Goal: Task Accomplishment & Management: Use online tool/utility

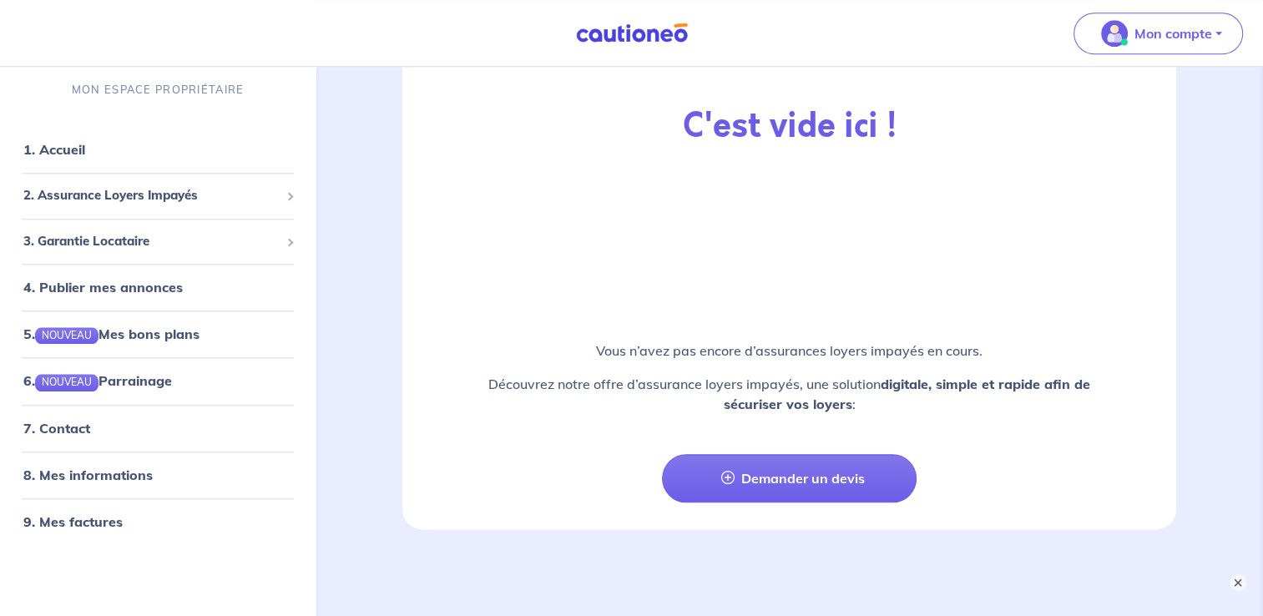
scroll to position [1747, 0]
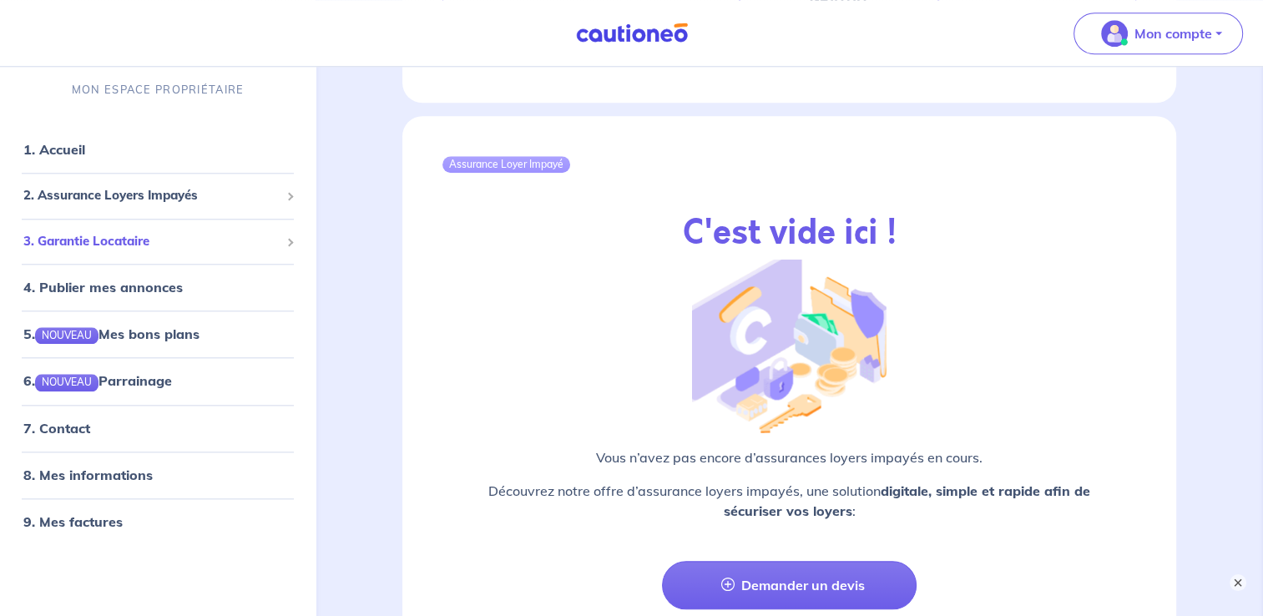
click at [108, 251] on div "3. Garantie Locataire" at bounding box center [158, 241] width 302 height 33
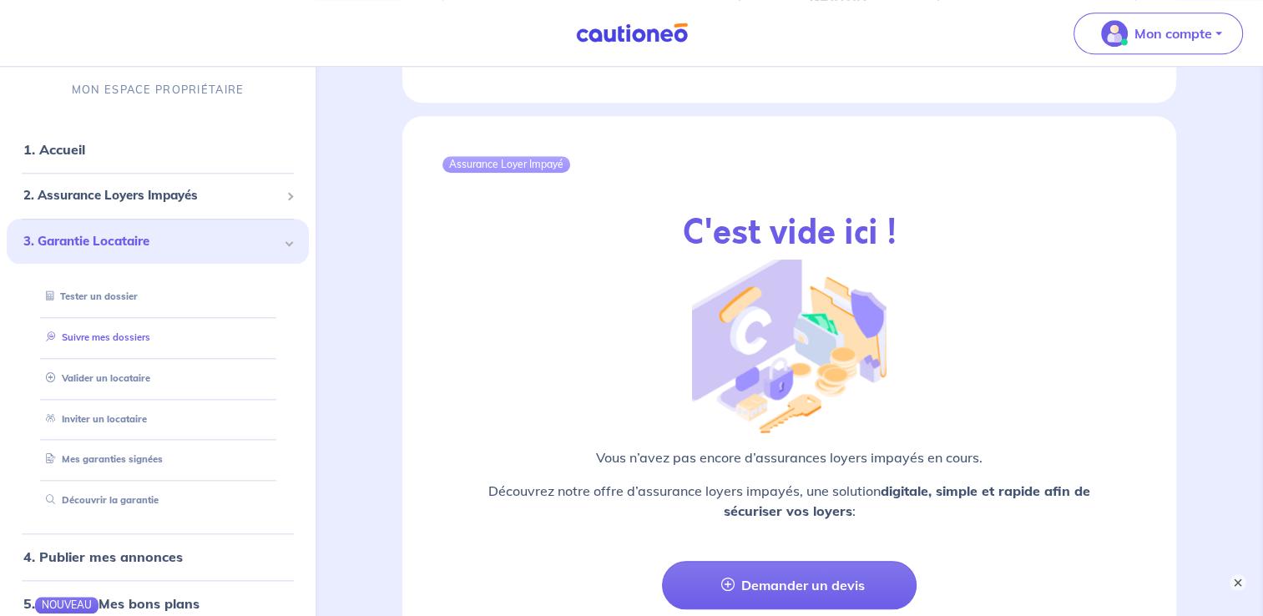
click at [107, 341] on link "Suivre mes dossiers" at bounding box center [94, 337] width 111 height 12
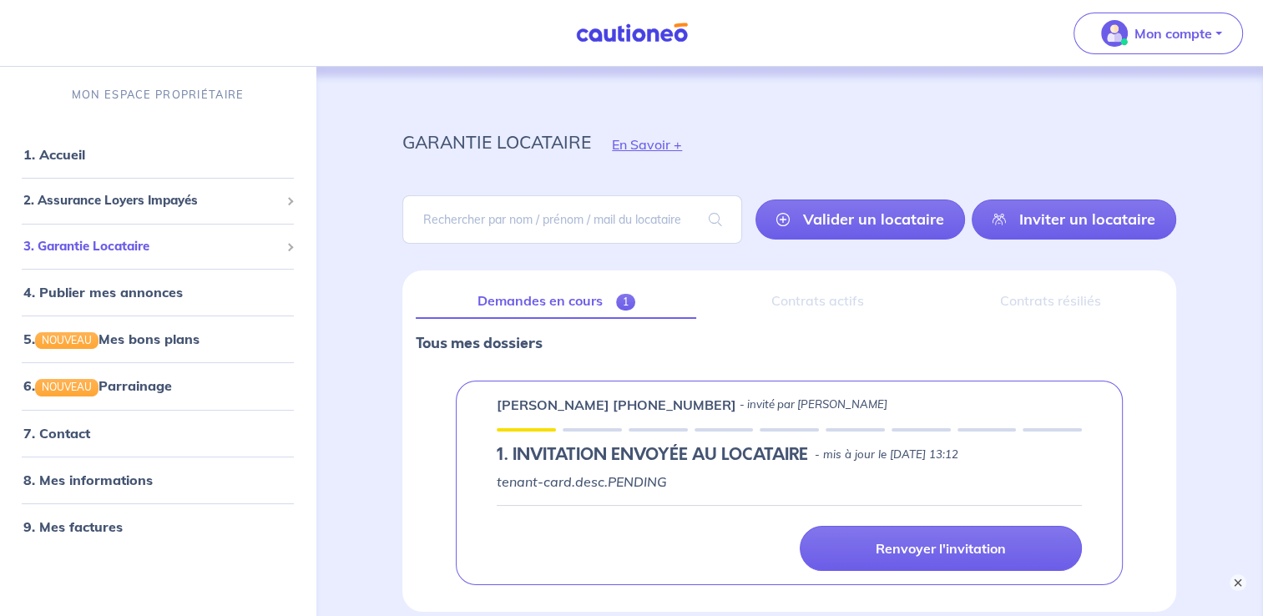
click at [156, 249] on span "3. Garantie Locataire" at bounding box center [151, 246] width 256 height 19
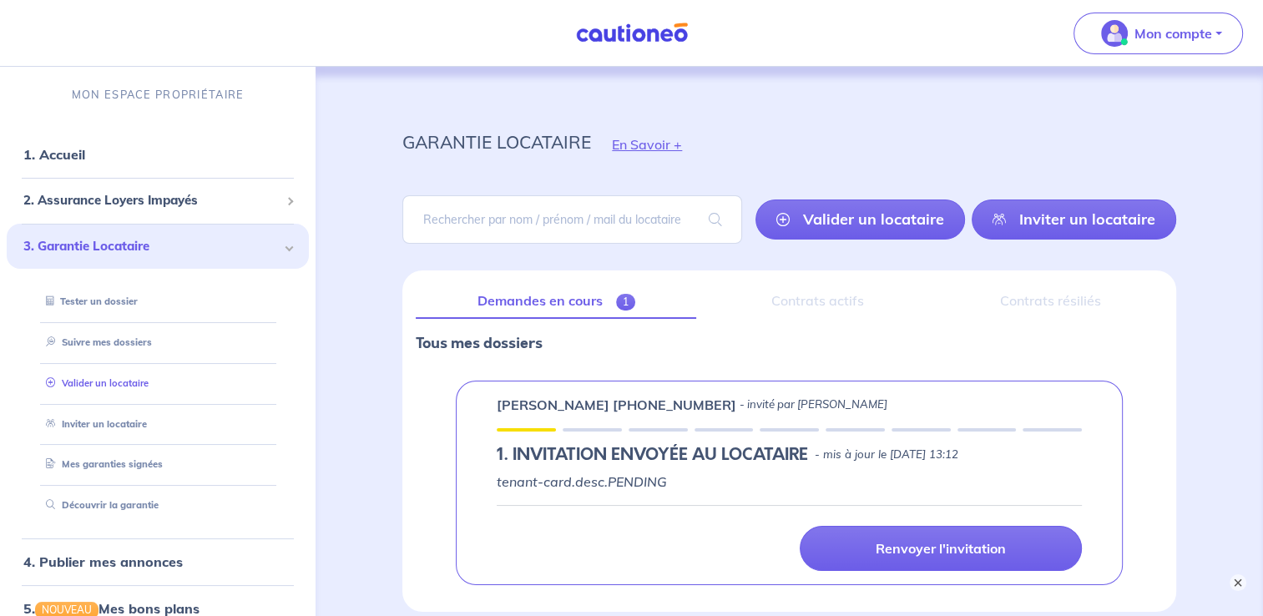
click at [89, 386] on link "Valider un locataire" at bounding box center [93, 383] width 109 height 12
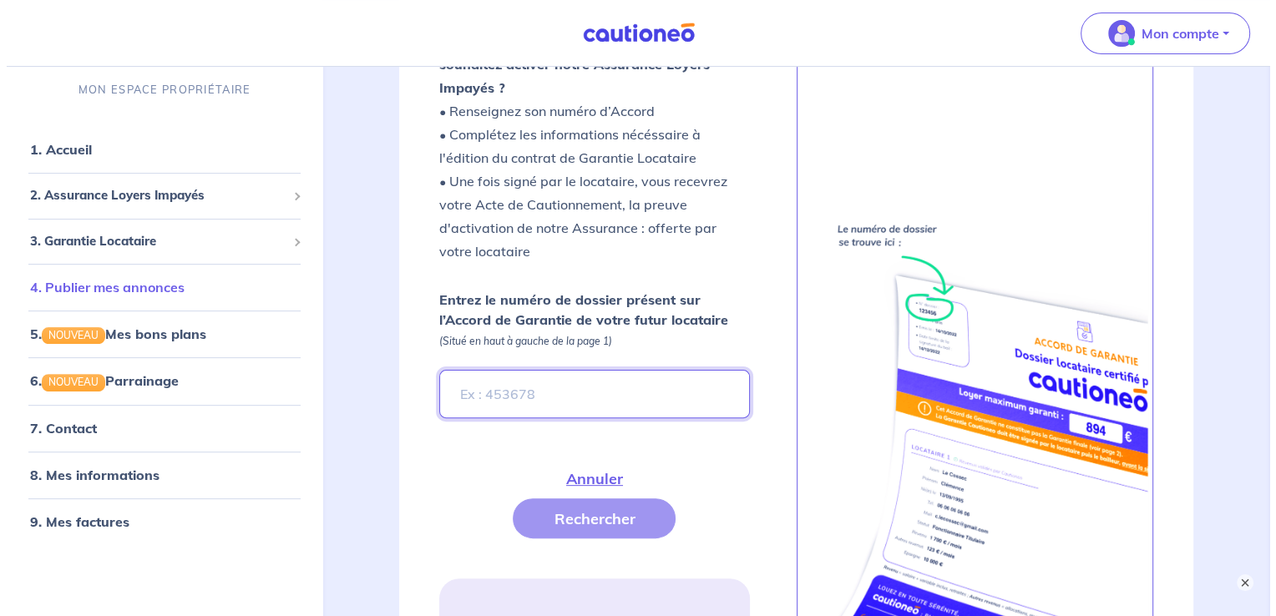
scroll to position [418, 0]
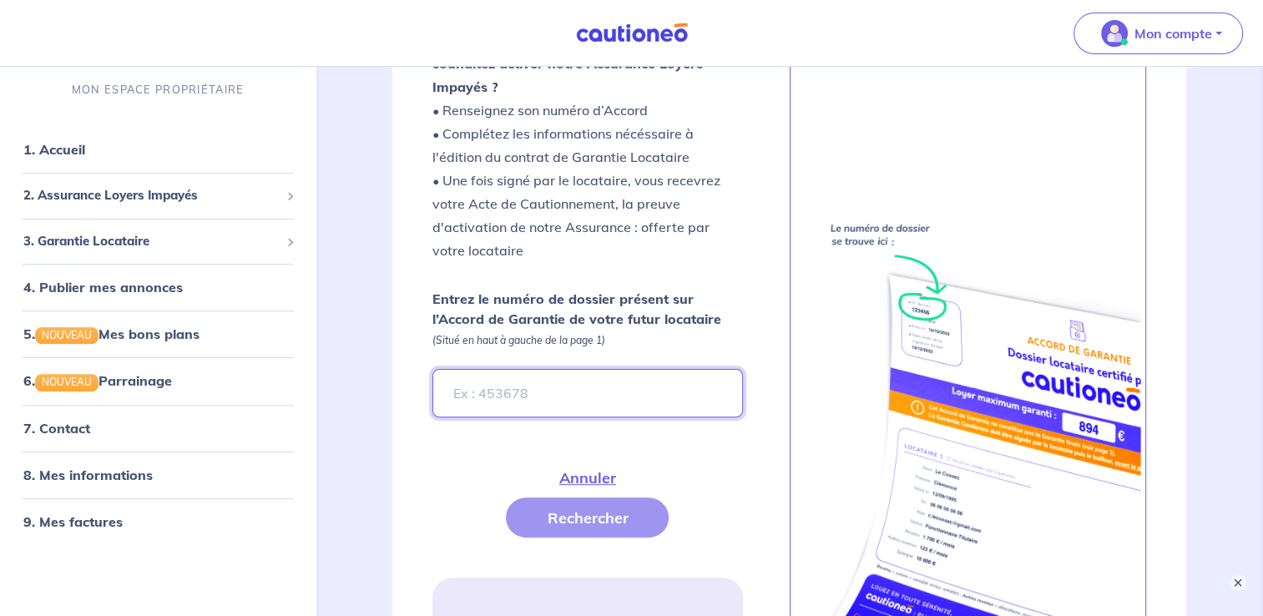
click at [499, 391] on input "Entrez le numéro de dossier présent sur l’Accord de Garantie de votre futur loc…" at bounding box center [587, 393] width 310 height 48
type input "l"
type input "LAe090"
click at [554, 529] on button "Rechercher" at bounding box center [587, 518] width 163 height 40
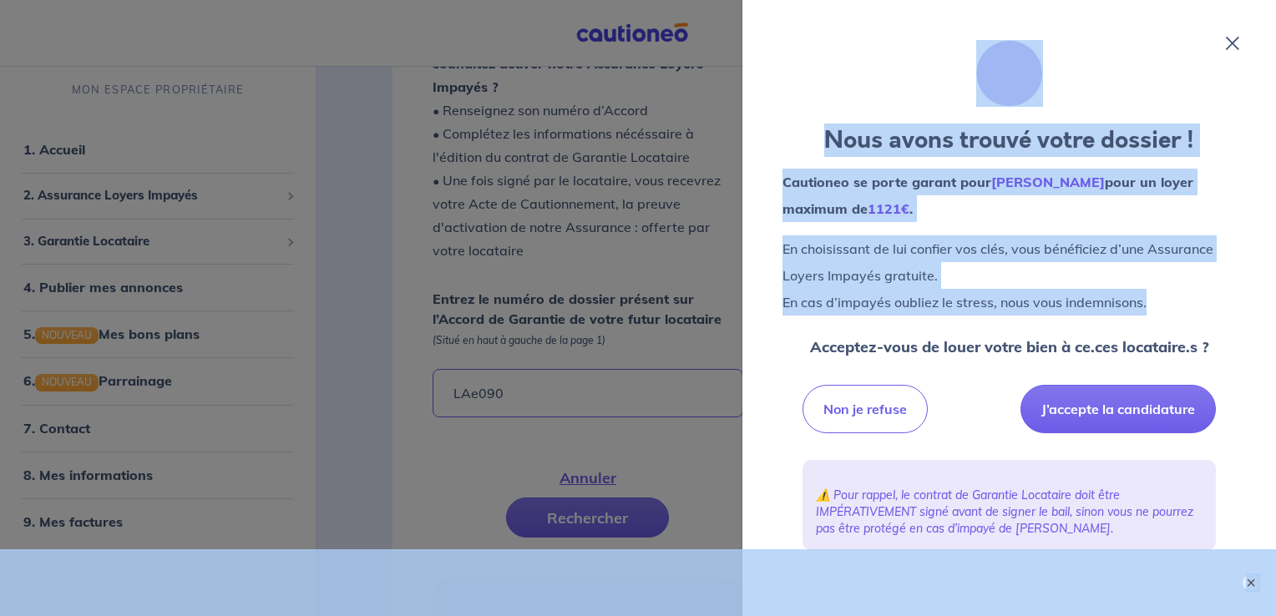
click at [1275, 306] on html "Mon compte MON ESPACE PROPRIÉTAIRE 1. Accueil 2. Assurance Loyers Impayés Sousc…" at bounding box center [638, 515] width 1276 height 1867
click at [1235, 48] on icon at bounding box center [1232, 43] width 13 height 13
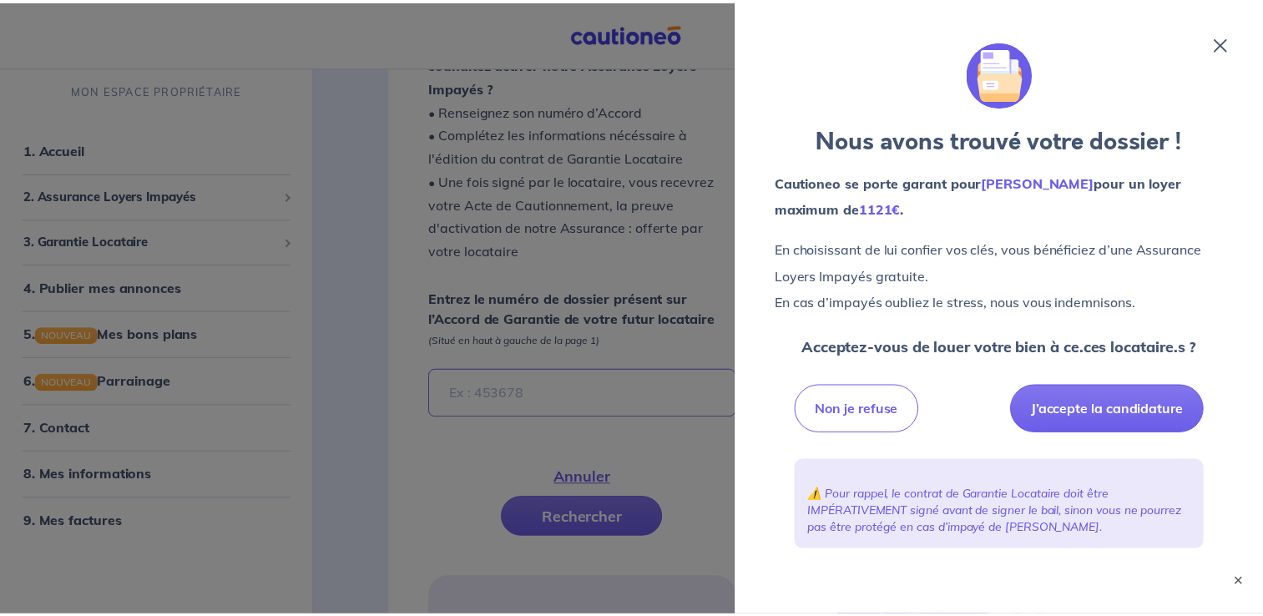
scroll to position [140, 0]
